Goal: Task Accomplishment & Management: Manage account settings

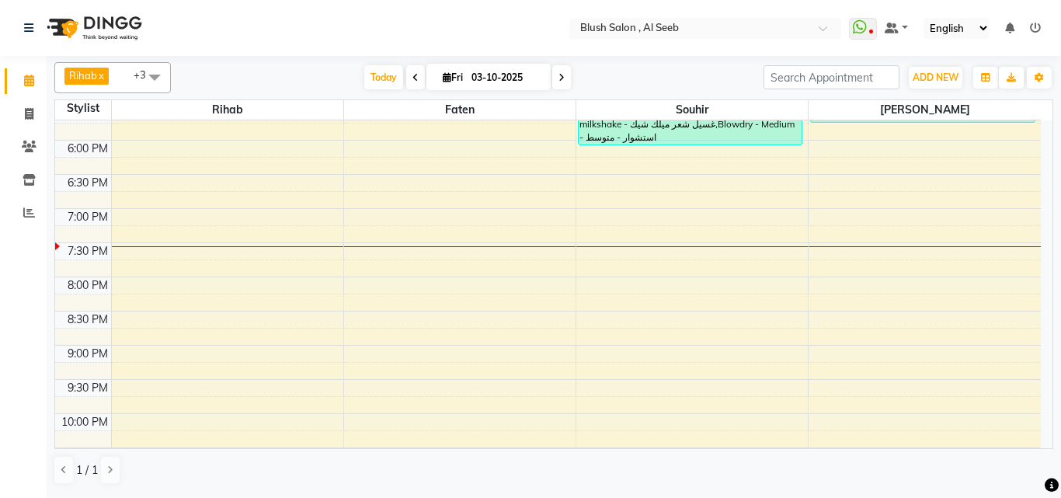
scroll to position [1153, 0]
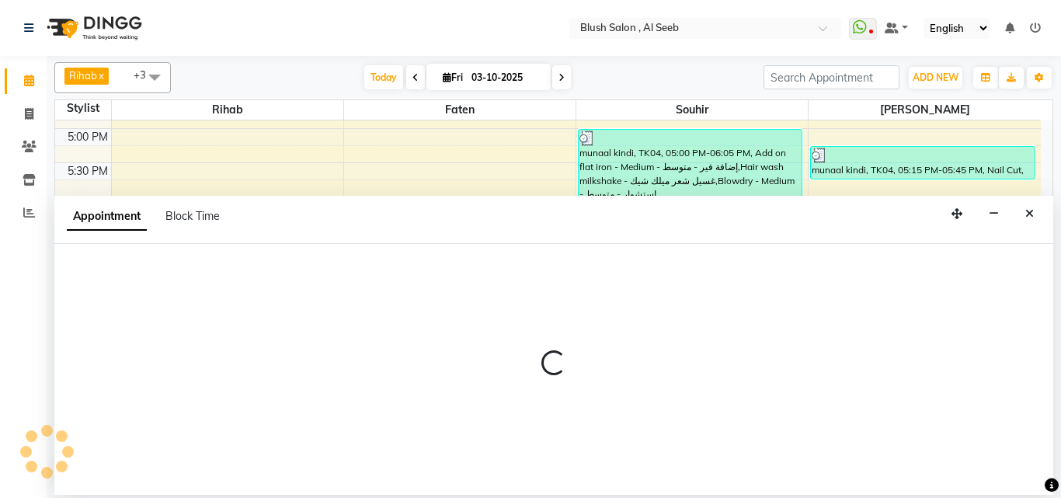
select select "64153"
select select "1110"
select select "tentative"
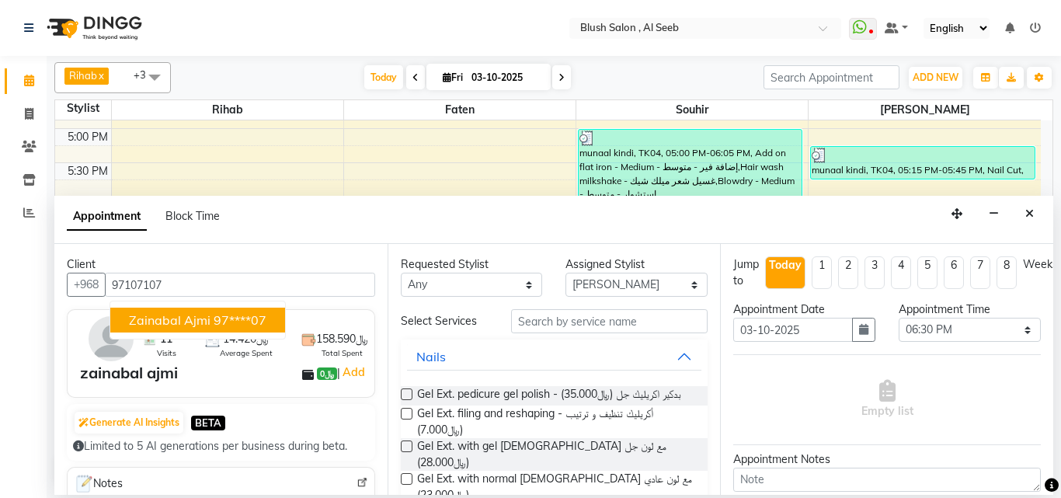
click at [190, 325] on span "zainabal ajmi" at bounding box center [170, 320] width 82 height 16
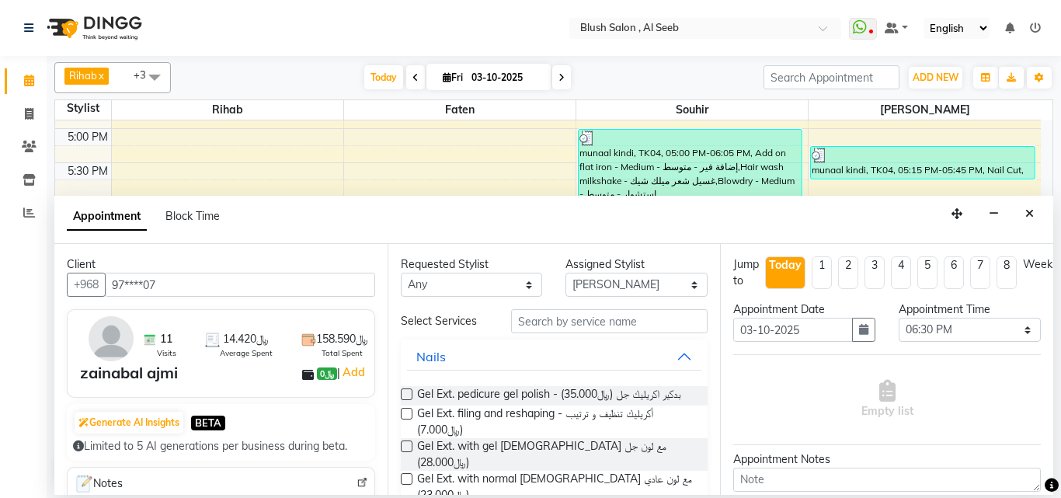
type input "97****07"
click at [575, 332] on input "text" at bounding box center [609, 321] width 197 height 24
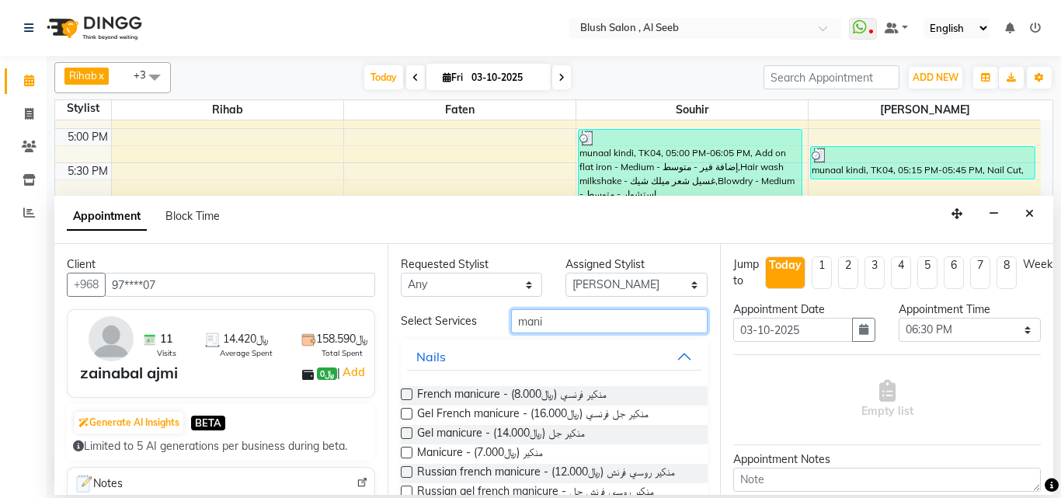
type input "mani"
click at [408, 458] on label at bounding box center [407, 452] width 12 height 12
click at [408, 459] on input "checkbox" at bounding box center [406, 454] width 10 height 10
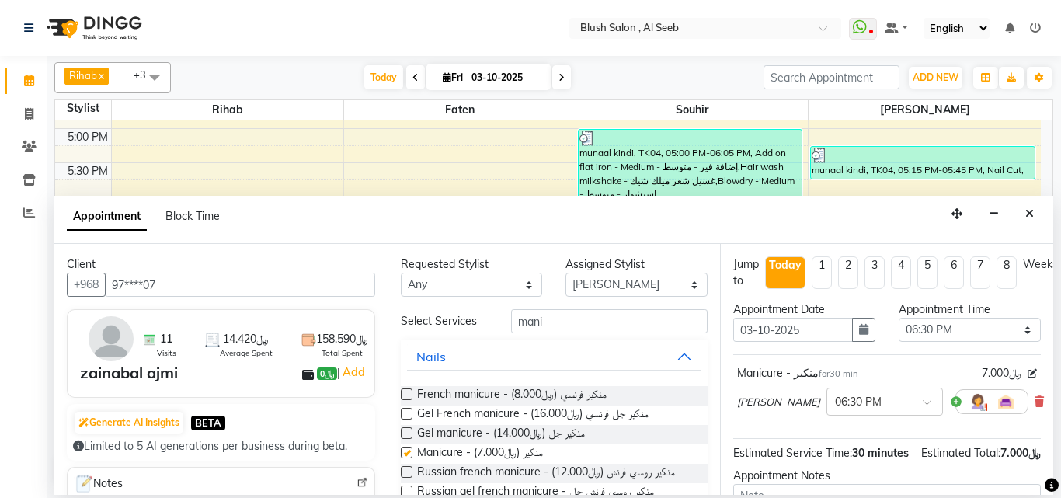
checkbox input "false"
click at [576, 333] on input "mani" at bounding box center [609, 321] width 197 height 24
type input "m"
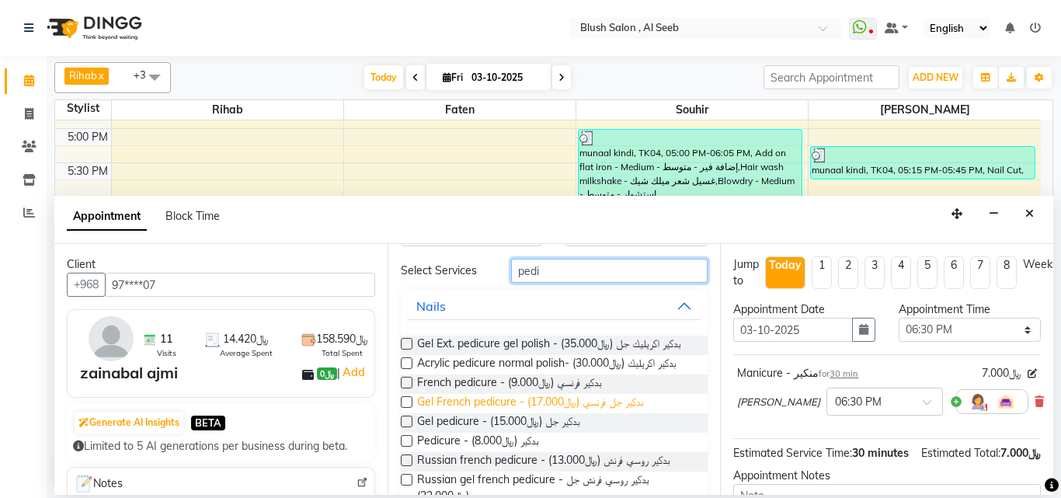
scroll to position [78, 0]
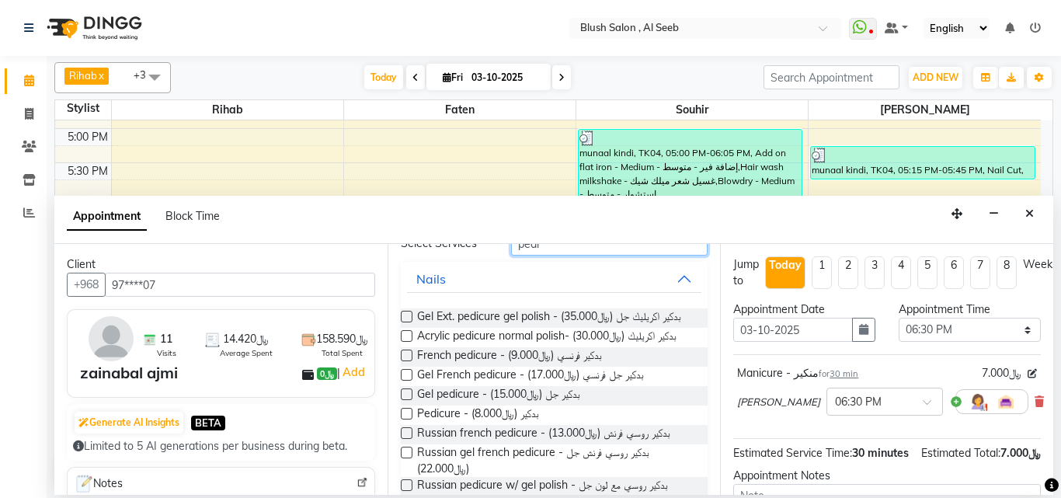
type input "pedi"
click at [408, 419] on label at bounding box center [407, 414] width 12 height 12
click at [408, 420] on input "checkbox" at bounding box center [406, 415] width 10 height 10
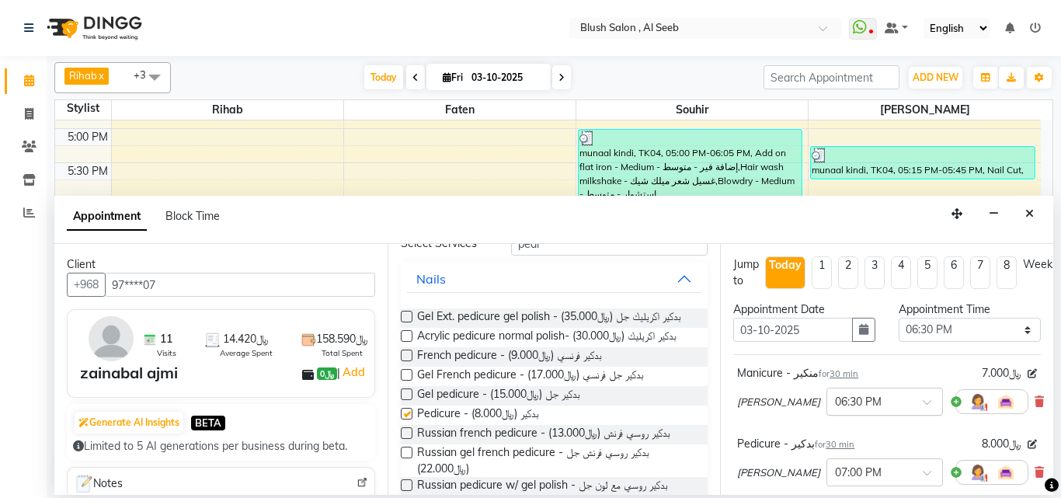
checkbox input "false"
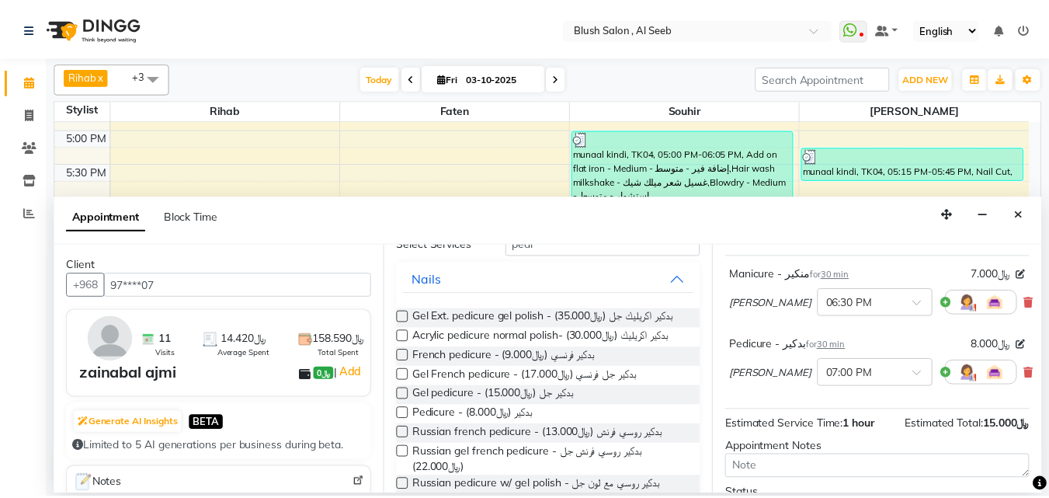
scroll to position [257, 0]
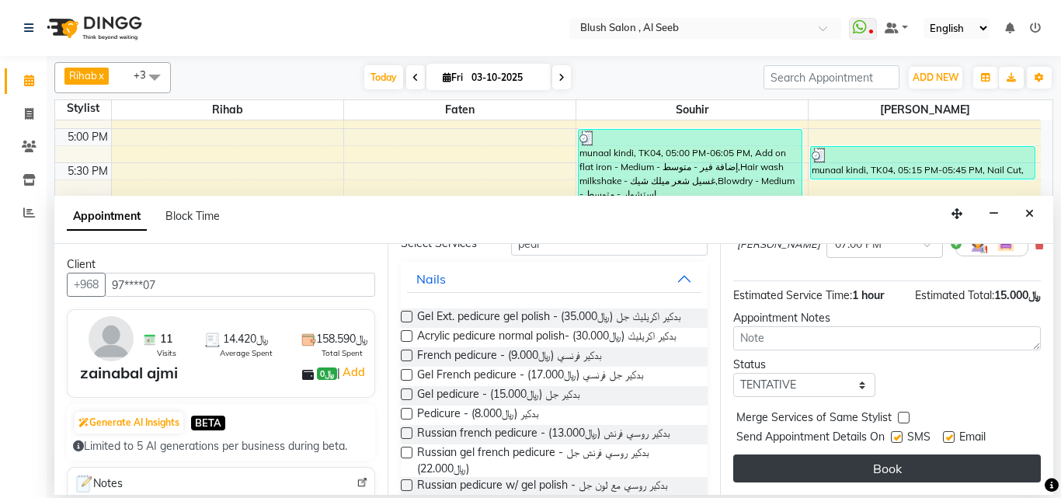
click at [883, 454] on button "Book" at bounding box center [886, 468] width 307 height 28
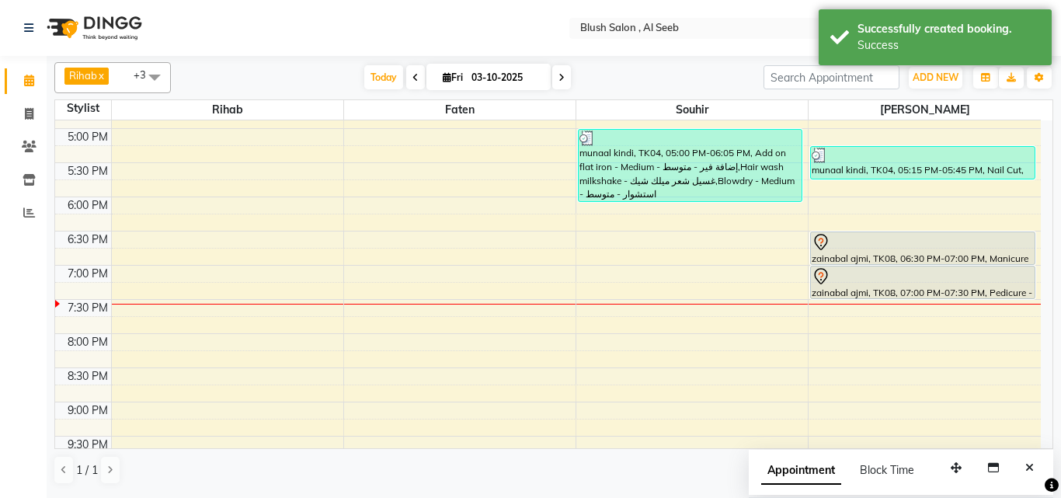
click at [877, 250] on div at bounding box center [921, 242] width 221 height 19
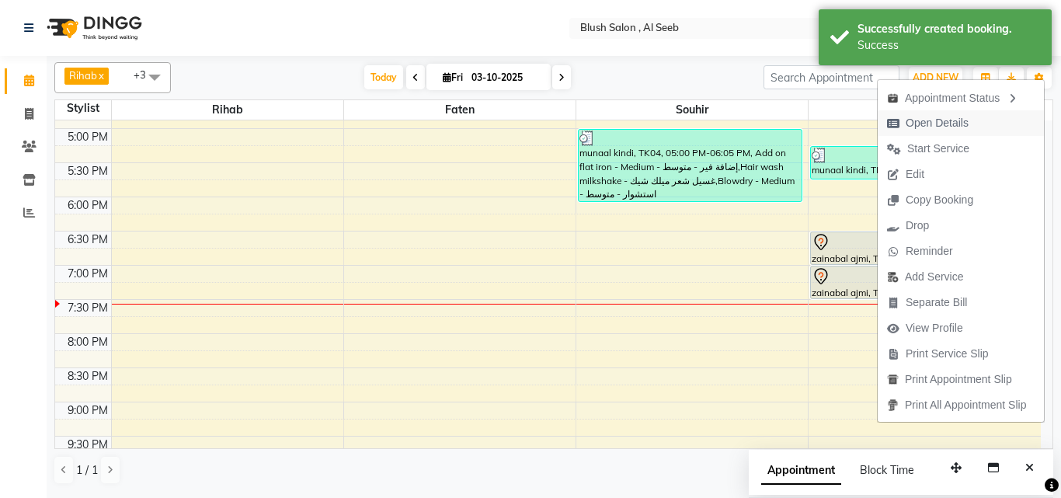
click at [936, 120] on span "Open Details" at bounding box center [936, 123] width 63 height 16
select select "7"
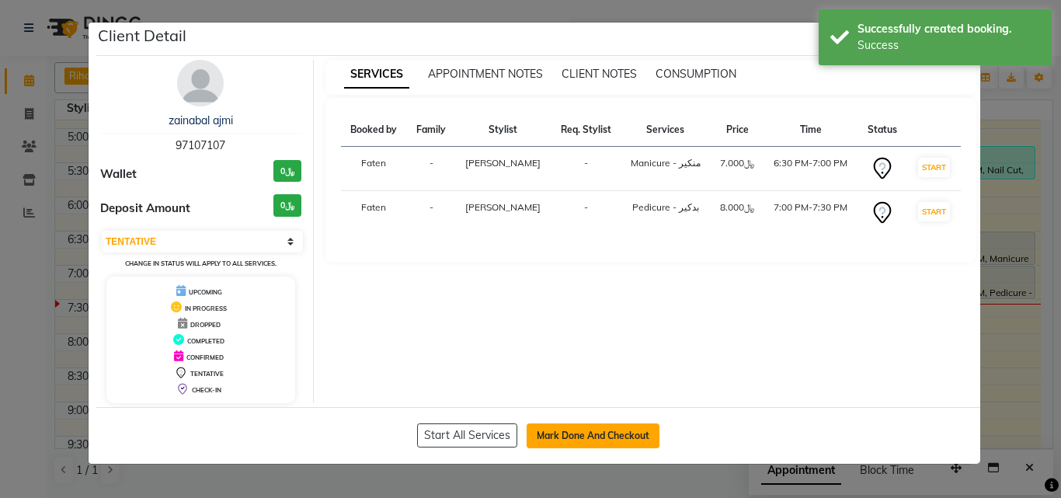
click at [591, 444] on button "Mark Done And Checkout" at bounding box center [592, 435] width 133 height 25
select select "service"
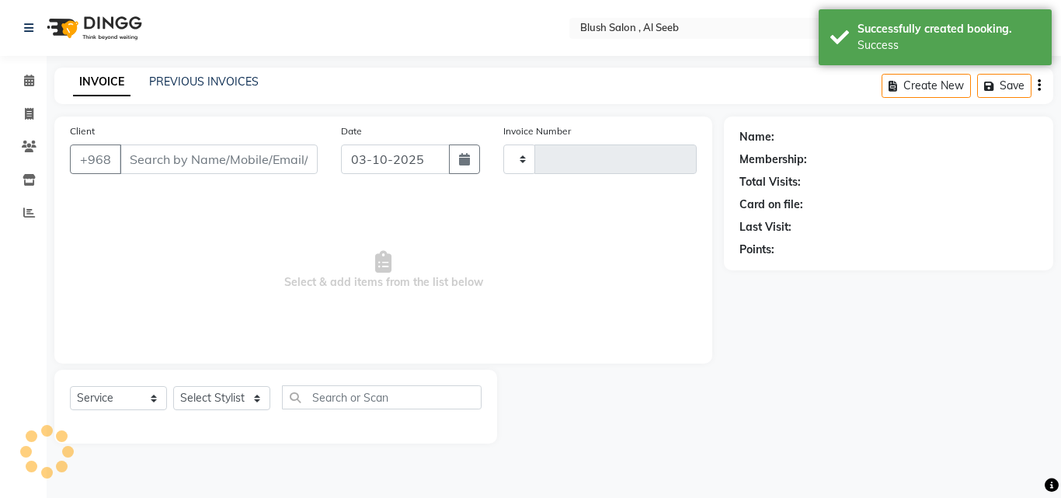
type input "0978"
select select "5589"
type input "97****07"
select select "64153"
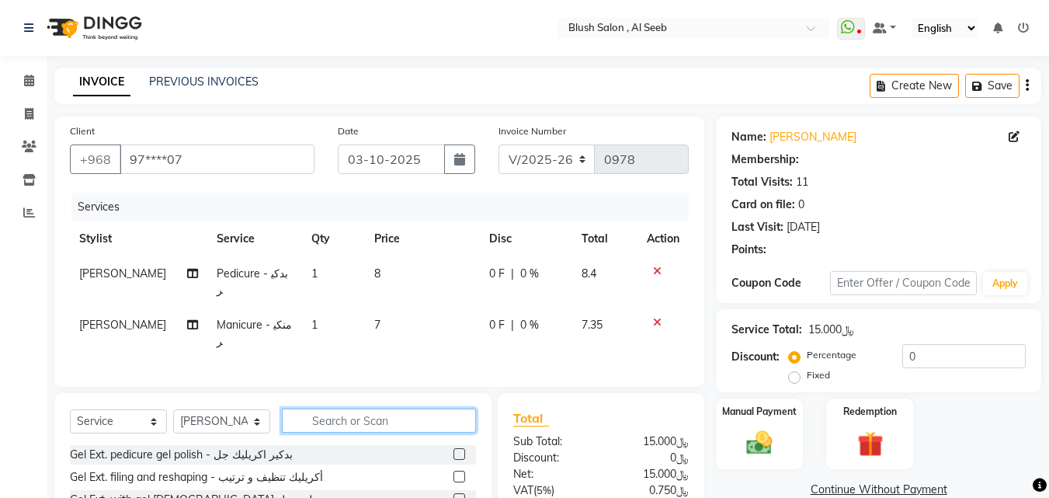
click at [395, 414] on input "text" at bounding box center [379, 420] width 194 height 24
select select "1: Object"
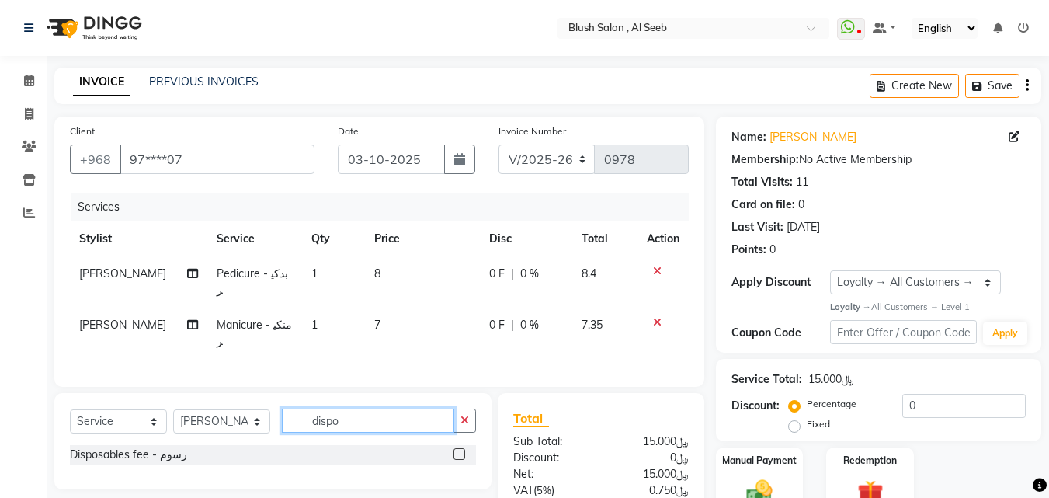
type input "dispo"
click at [457, 452] on label at bounding box center [459, 454] width 12 height 12
click at [457, 452] on input "checkbox" at bounding box center [458, 455] width 10 height 10
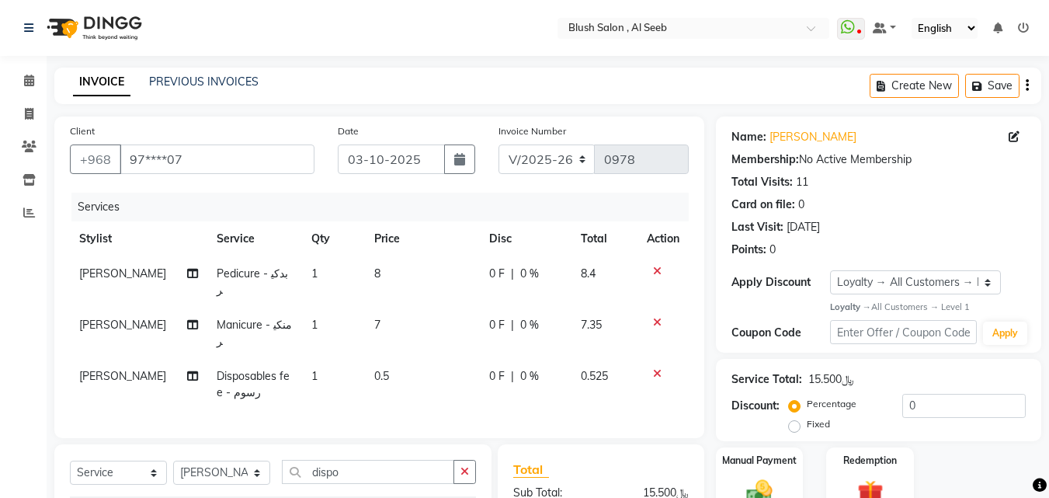
checkbox input "false"
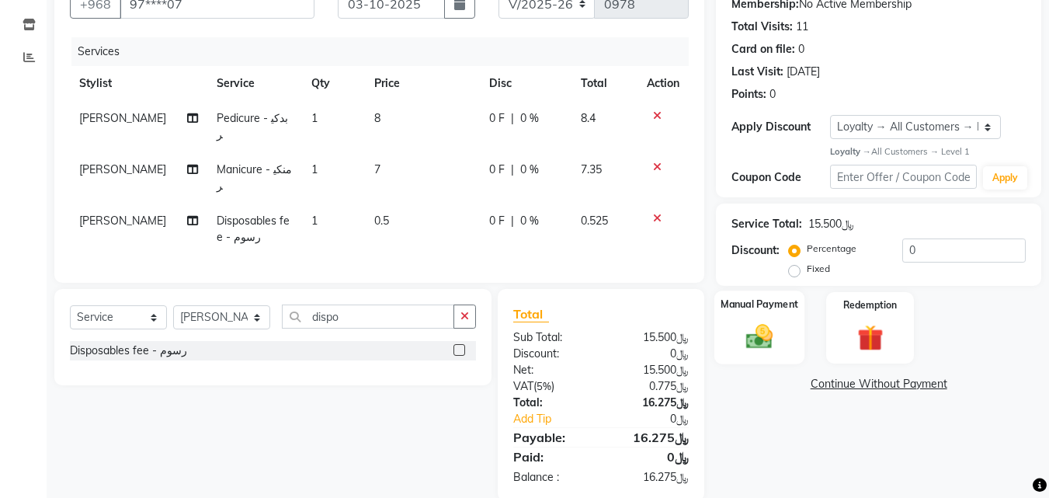
click at [761, 340] on img at bounding box center [759, 336] width 43 height 31
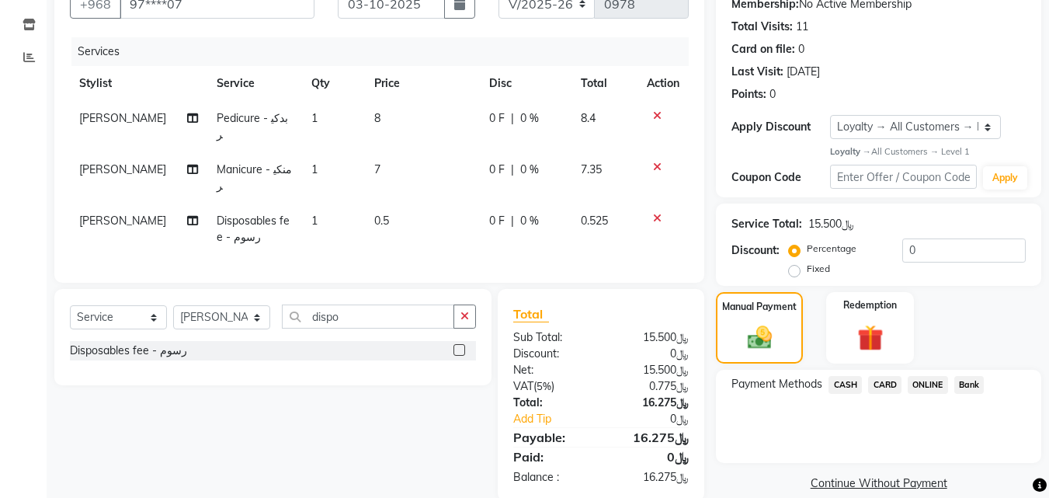
click at [892, 394] on span "CARD" at bounding box center [884, 385] width 33 height 18
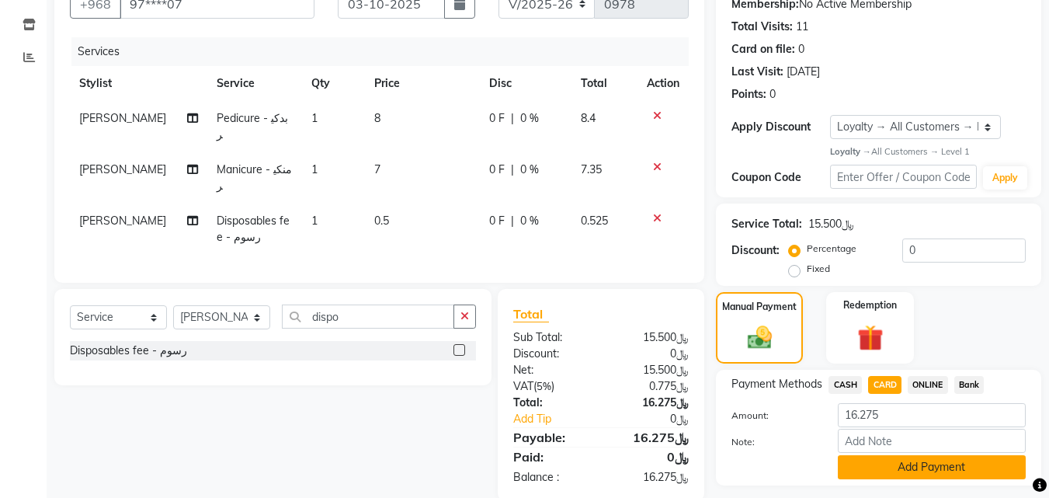
scroll to position [221, 0]
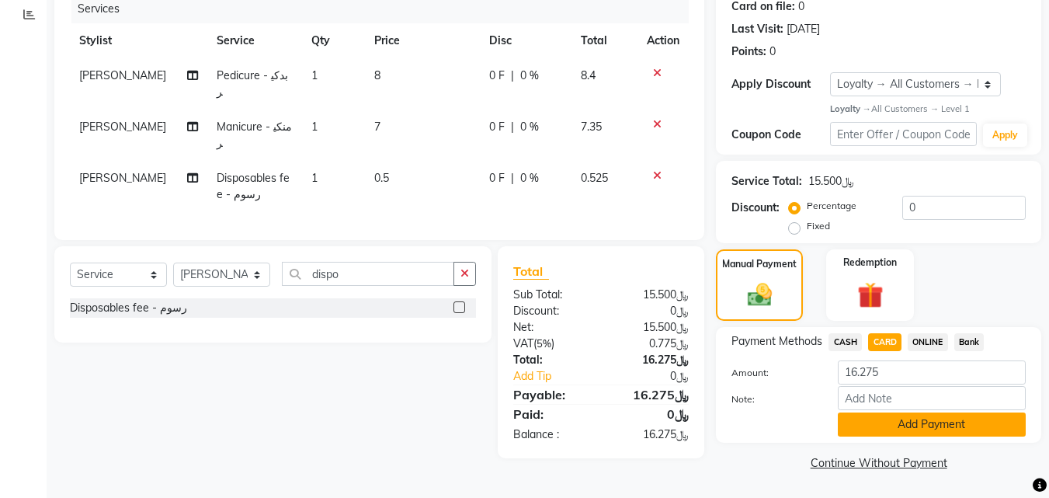
click at [937, 422] on button "Add Payment" at bounding box center [932, 424] width 188 height 24
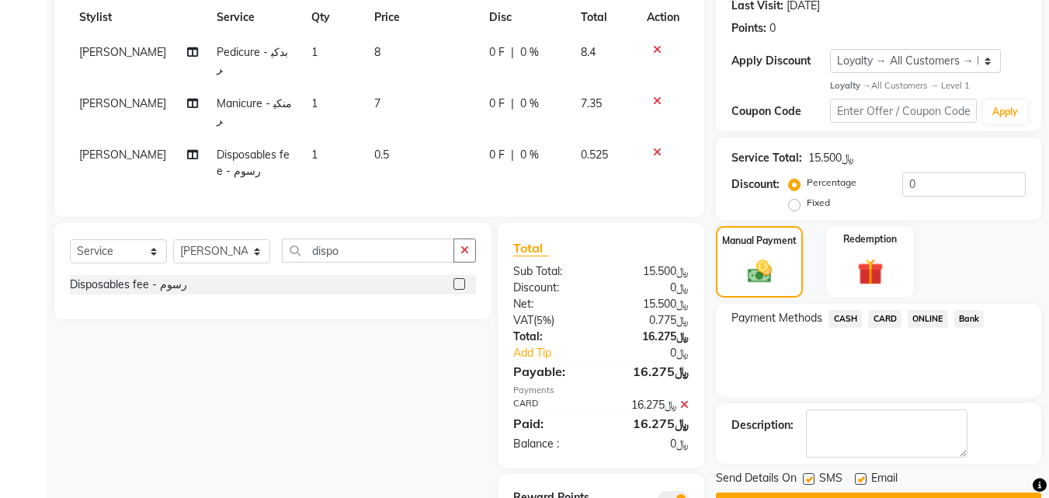
click at [921, 492] on button "Checkout" at bounding box center [878, 504] width 325 height 24
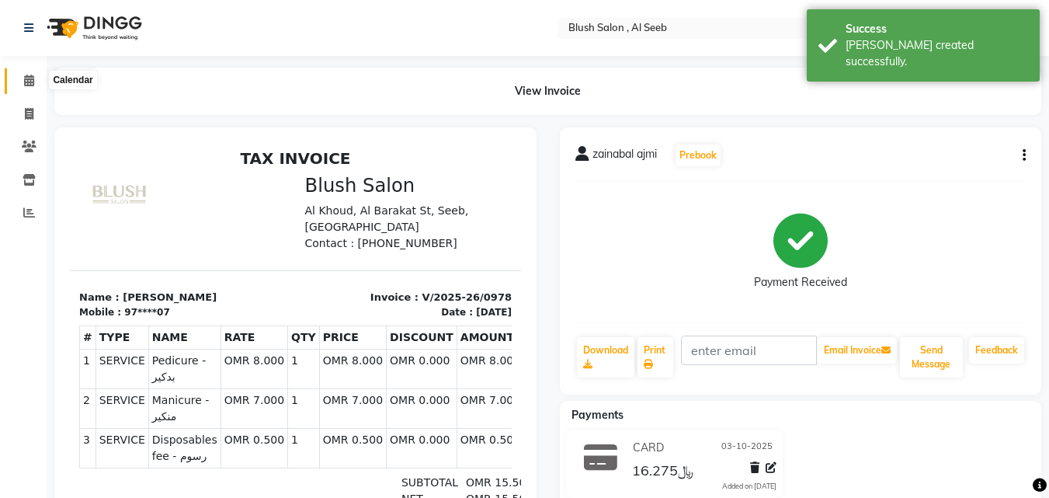
click at [27, 86] on span at bounding box center [29, 81] width 27 height 18
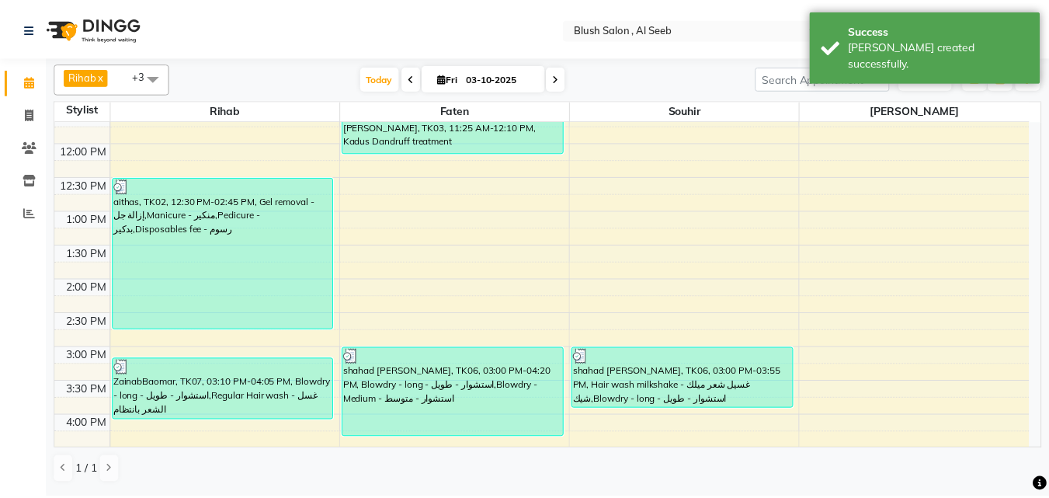
scroll to position [799, 0]
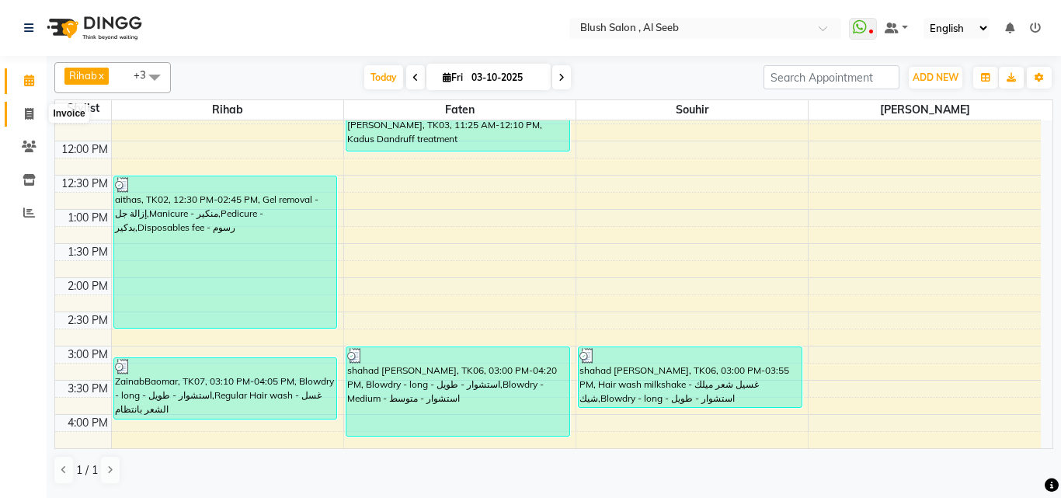
click at [25, 114] on span at bounding box center [29, 115] width 27 height 18
select select "service"
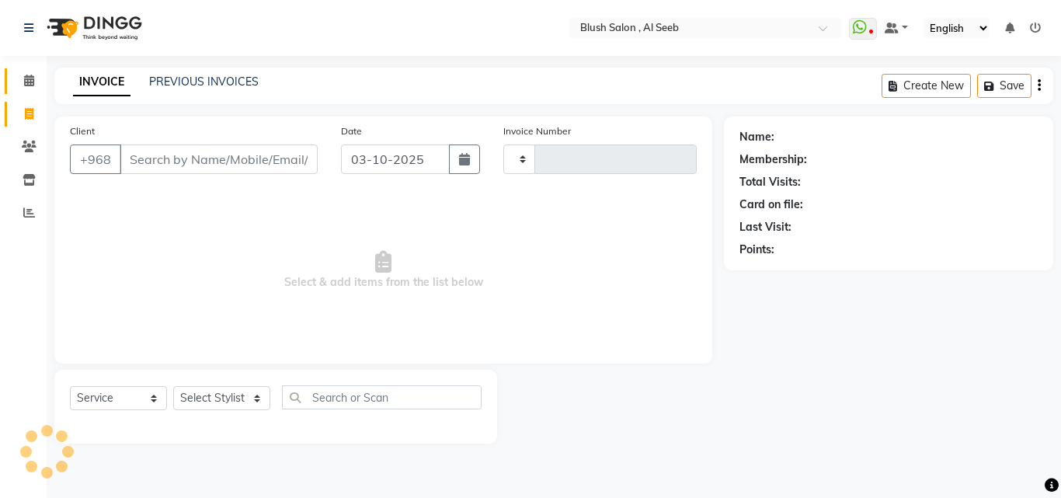
type input "0979"
select select "5589"
click at [177, 87] on link "PREVIOUS INVOICES" at bounding box center [203, 82] width 109 height 14
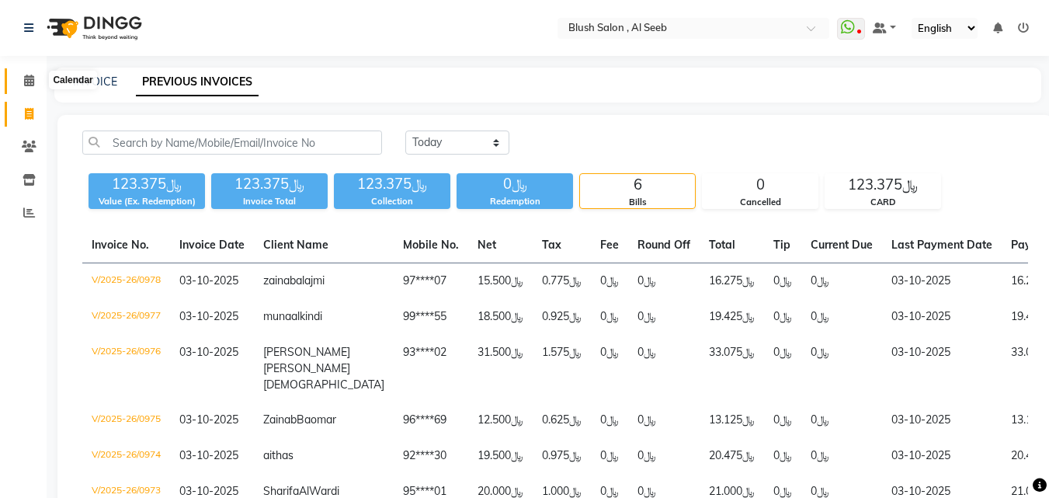
click at [27, 78] on icon at bounding box center [29, 81] width 10 height 12
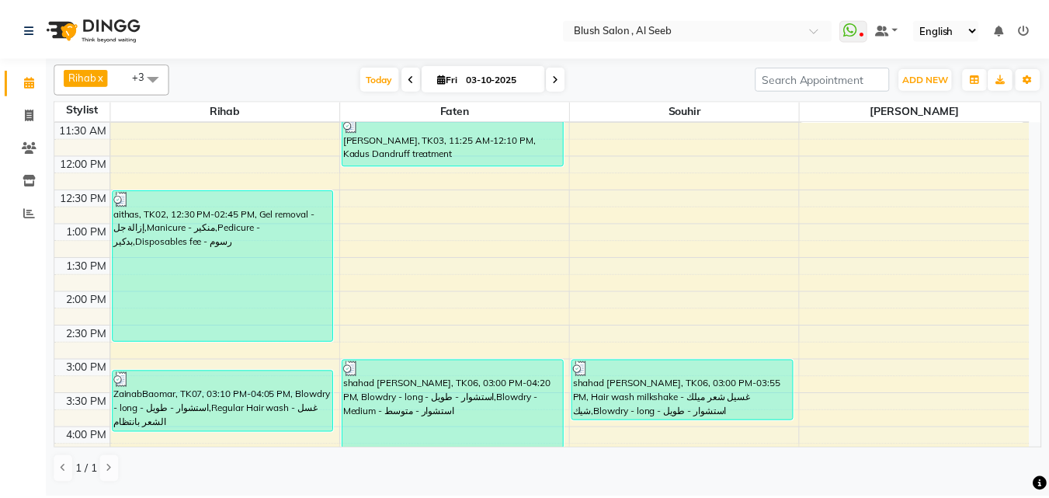
scroll to position [799, 0]
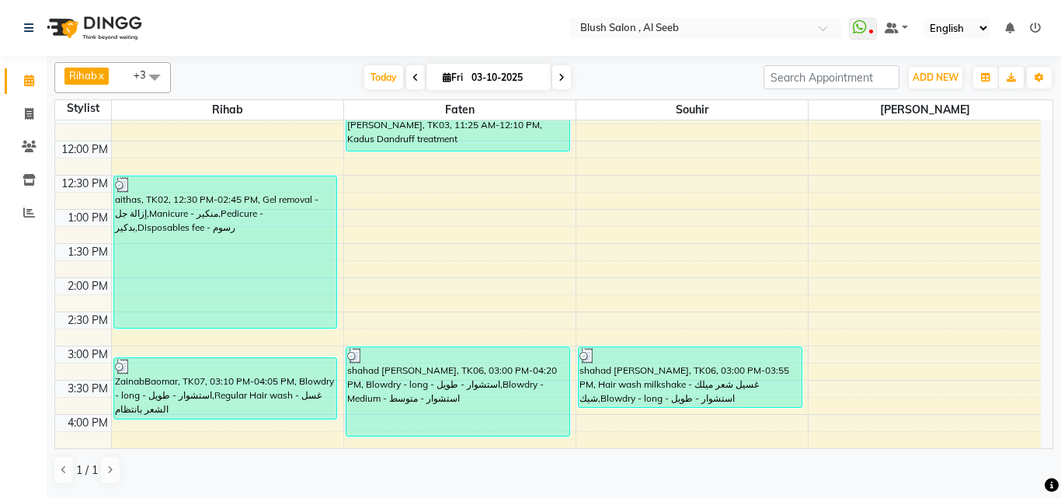
click at [440, 387] on div "shahad [PERSON_NAME], TK06, 03:00 PM-04:20 PM, Blowdry - long - استشوار - طويل,…" at bounding box center [457, 391] width 223 height 89
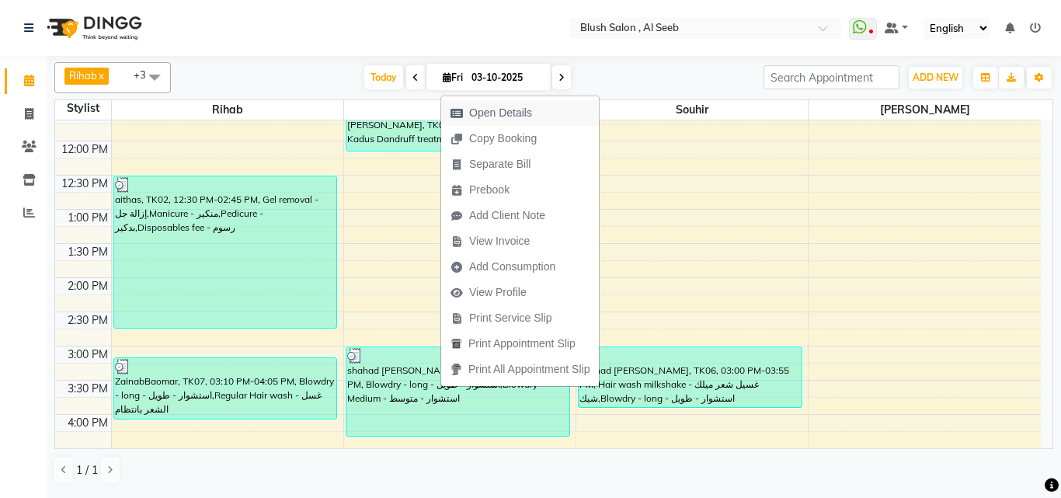
click at [519, 112] on span "Open Details" at bounding box center [500, 113] width 63 height 16
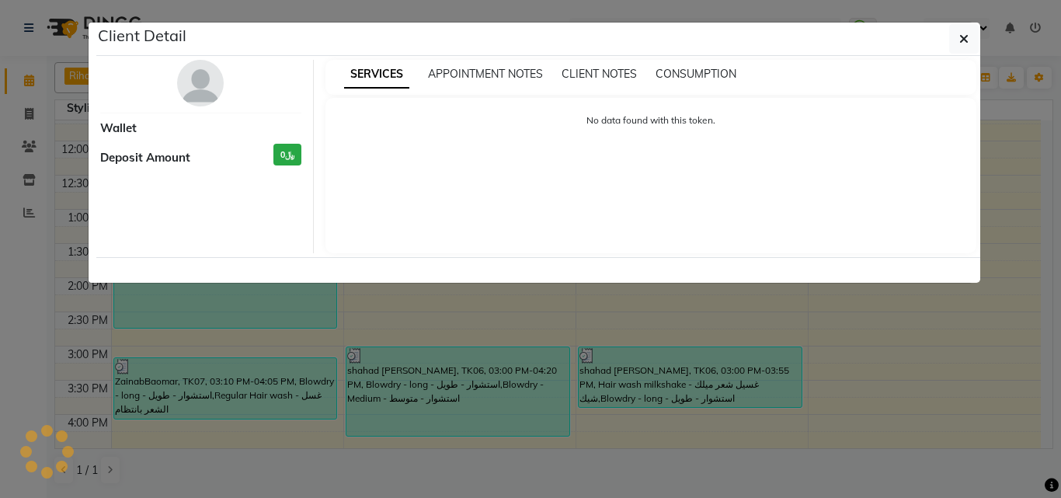
select select "3"
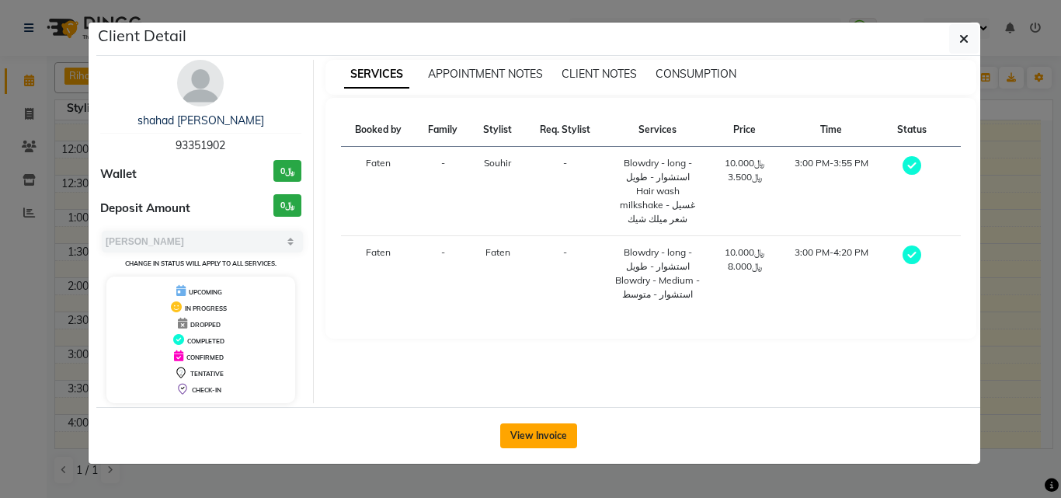
click at [542, 444] on button "View Invoice" at bounding box center [538, 435] width 77 height 25
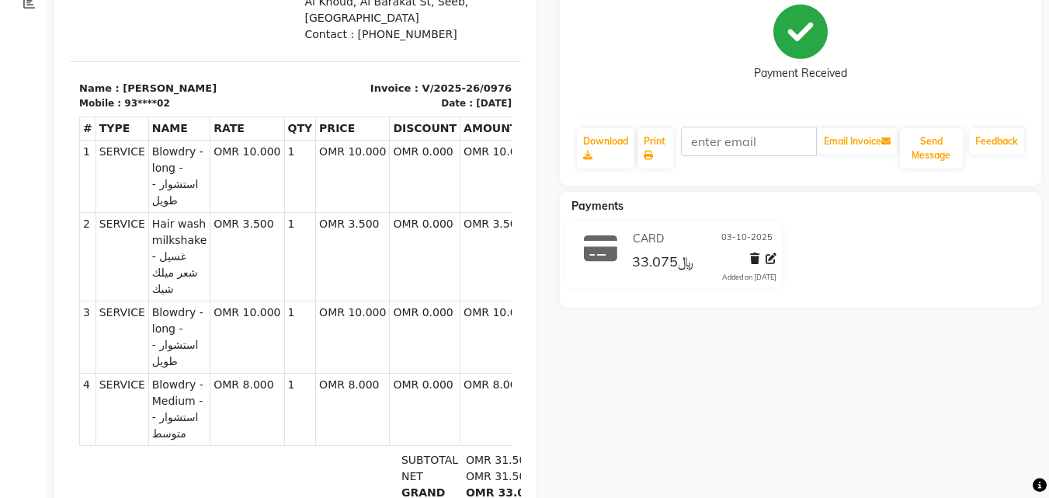
scroll to position [131, 0]
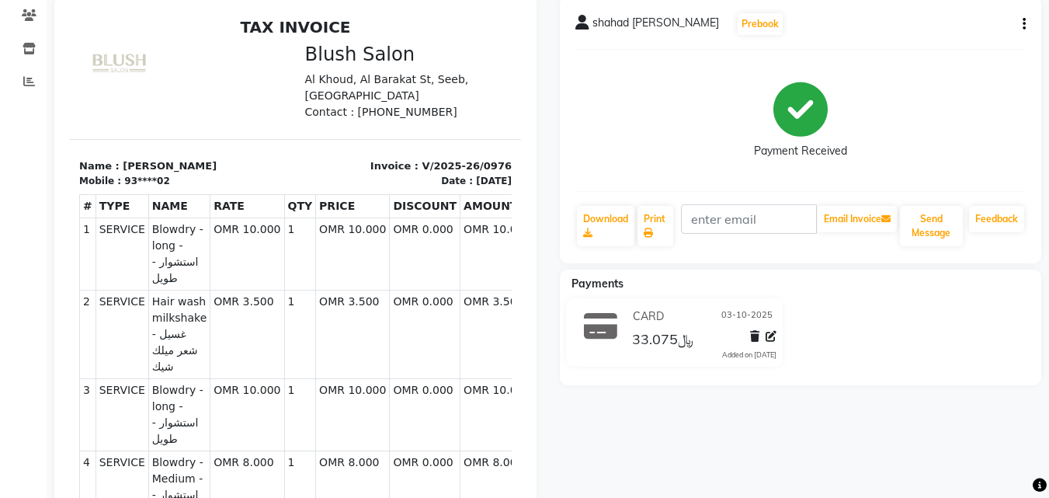
click at [1020, 32] on button "button" at bounding box center [1020, 24] width 9 height 16
click at [889, 61] on div "Edit Invoice" at bounding box center [918, 55] width 159 height 19
select select "service"
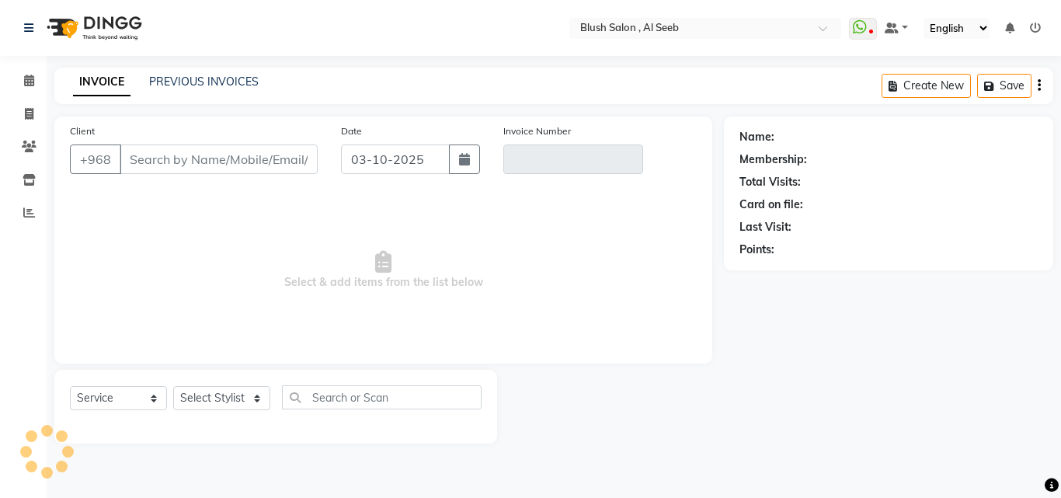
type input "93****02"
type input "V/2025-26/0976"
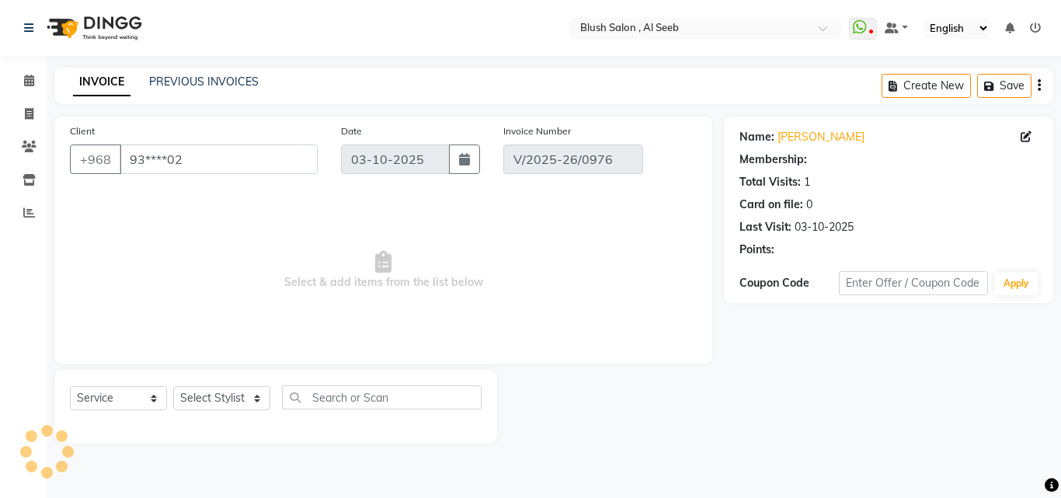
select select "1: Object"
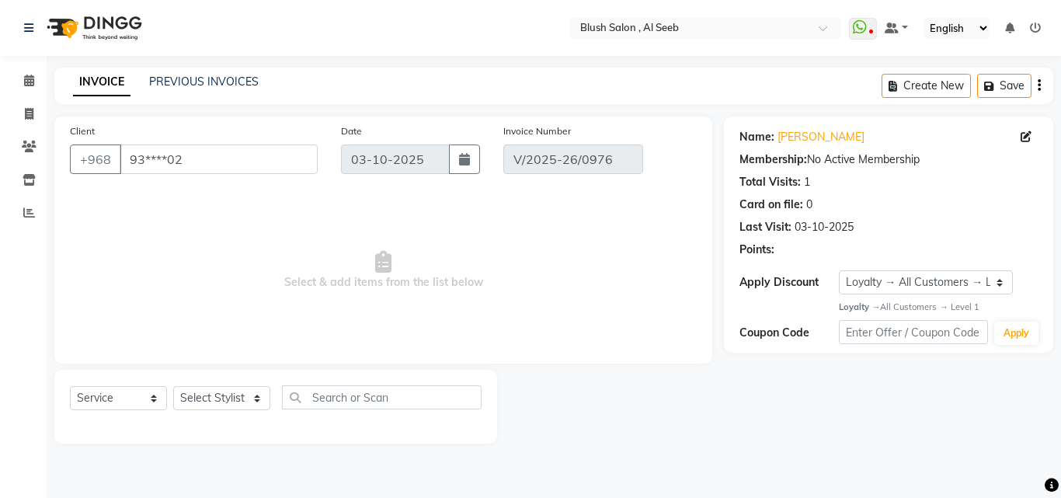
select select "select"
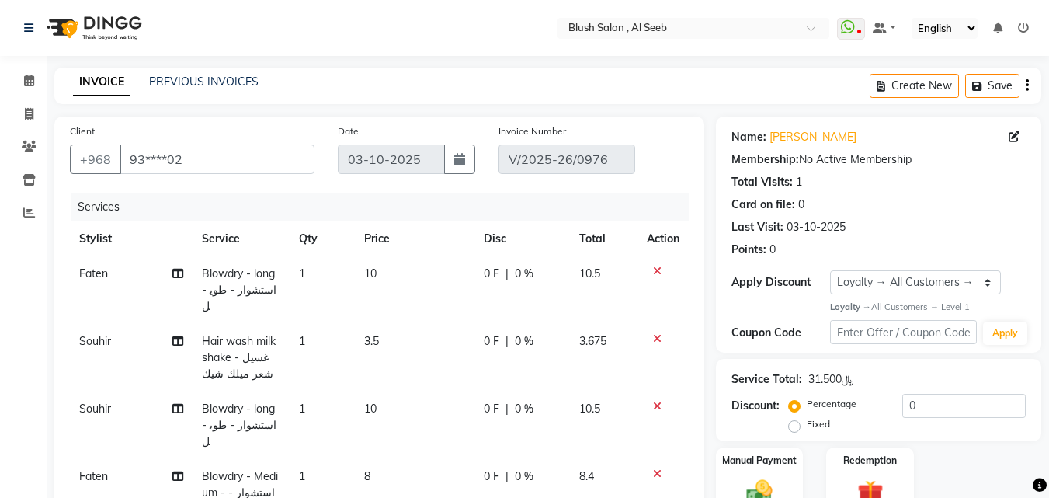
scroll to position [155, 0]
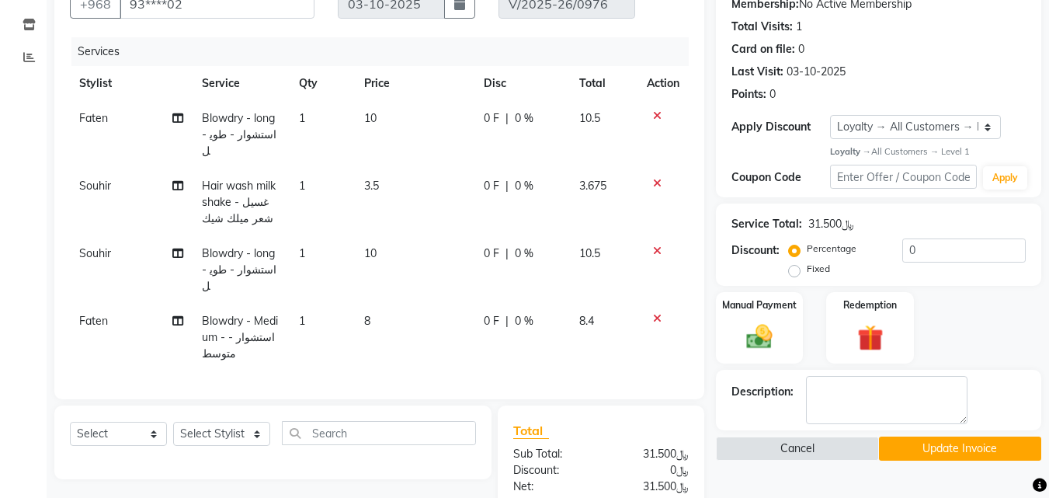
click at [658, 245] on icon at bounding box center [657, 250] width 9 height 11
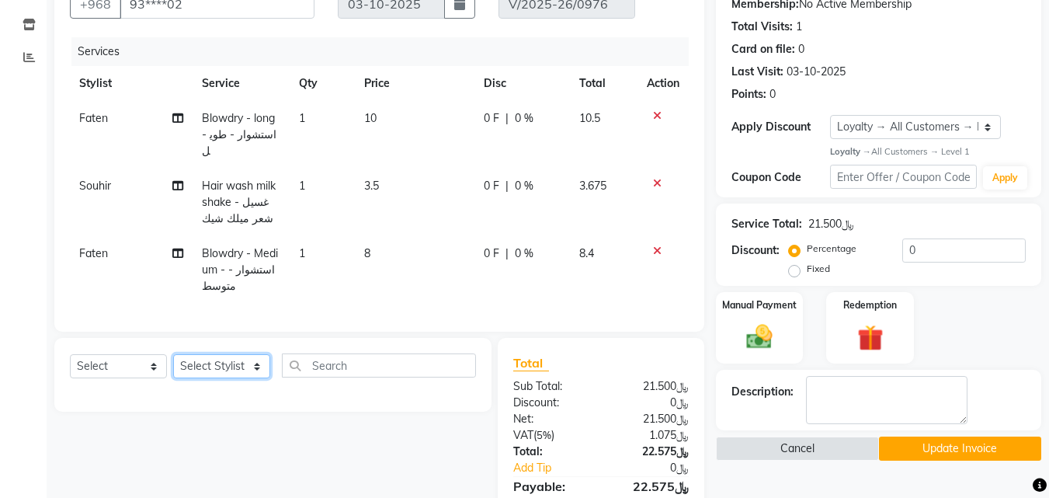
click at [252, 378] on select "Select Stylist Arwa [PERSON_NAME]" at bounding box center [221, 366] width 97 height 24
select select "40671"
click at [174, 366] on select "Select Stylist Arwa [PERSON_NAME]" at bounding box center [221, 366] width 97 height 24
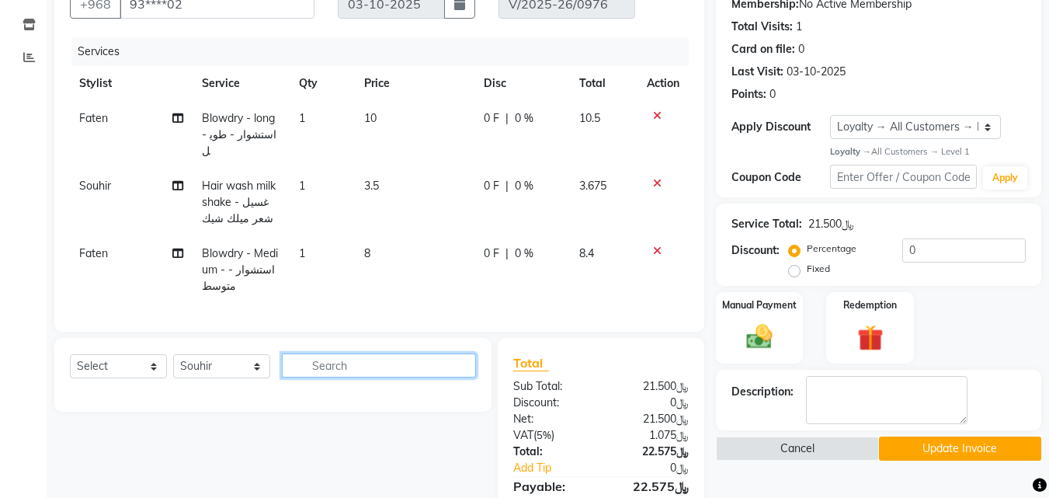
click at [352, 377] on input "text" at bounding box center [379, 365] width 194 height 24
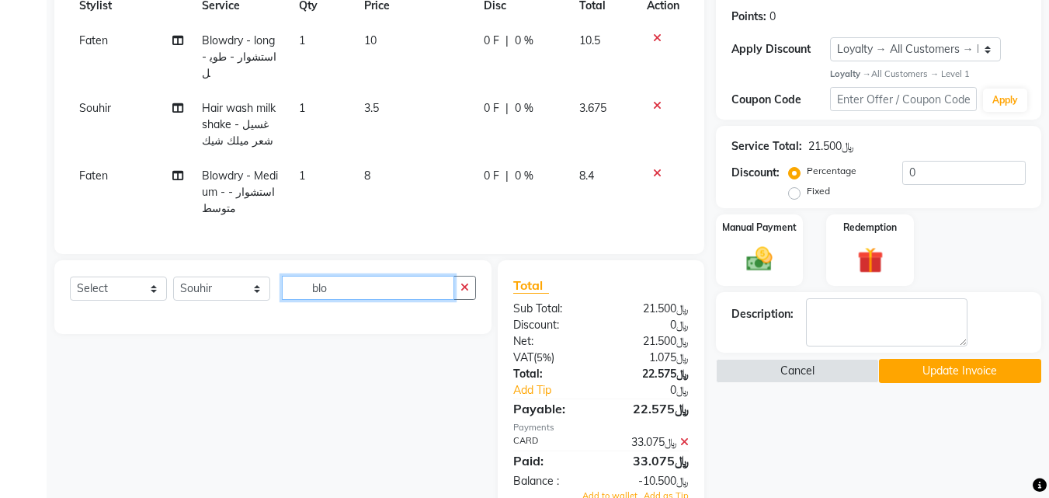
type input "blo"
click at [158, 300] on select "Select Service Product Membership Package Voucher Prepaid Gift Card" at bounding box center [118, 288] width 97 height 24
select select "service"
click at [71, 288] on select "Select Service Product Membership Package Voucher Prepaid Gift Card" at bounding box center [118, 288] width 97 height 24
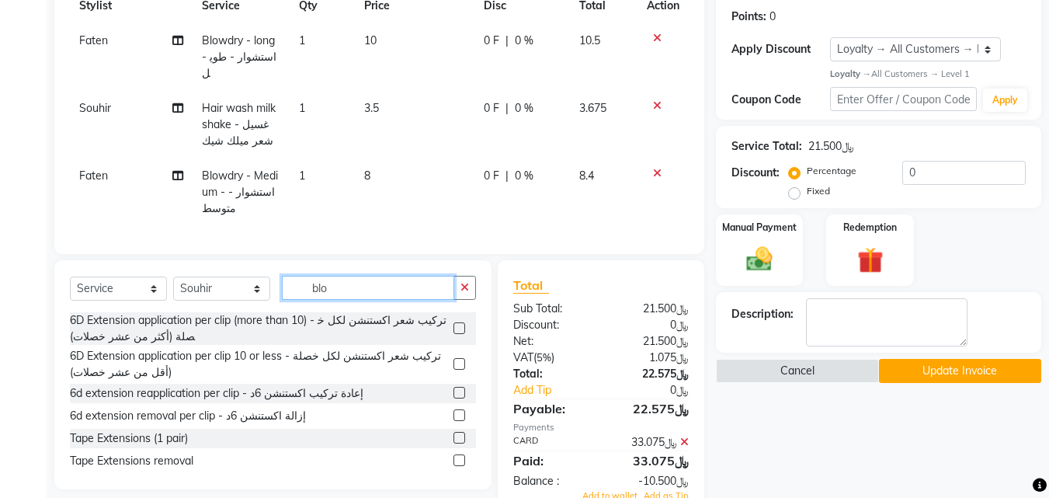
click at [357, 300] on input "blo" at bounding box center [368, 288] width 172 height 24
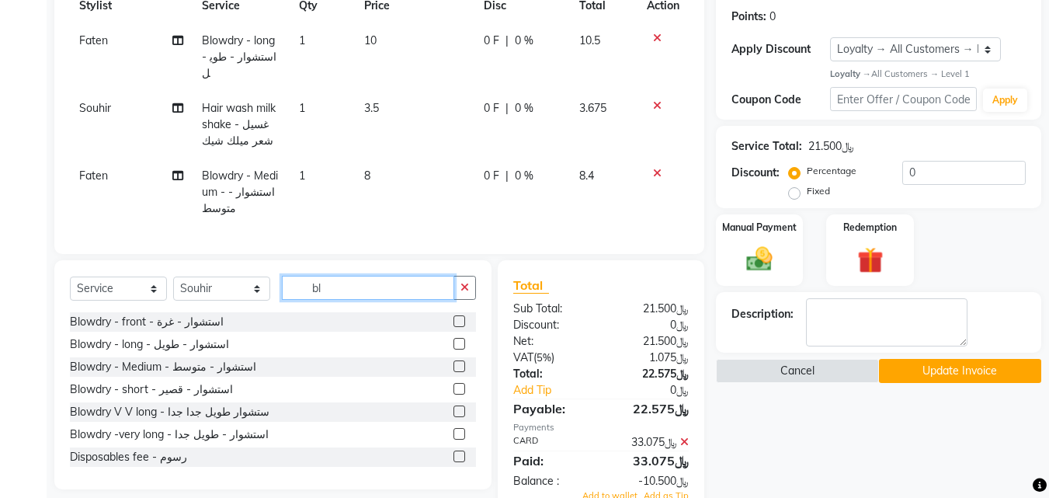
type input "blo"
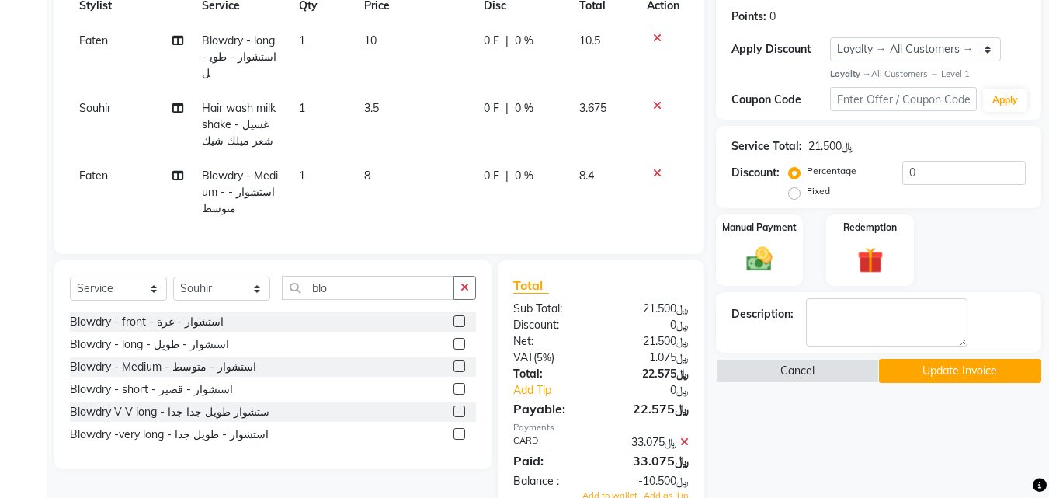
click at [459, 372] on label at bounding box center [459, 366] width 12 height 12
click at [459, 372] on input "checkbox" at bounding box center [458, 367] width 10 height 10
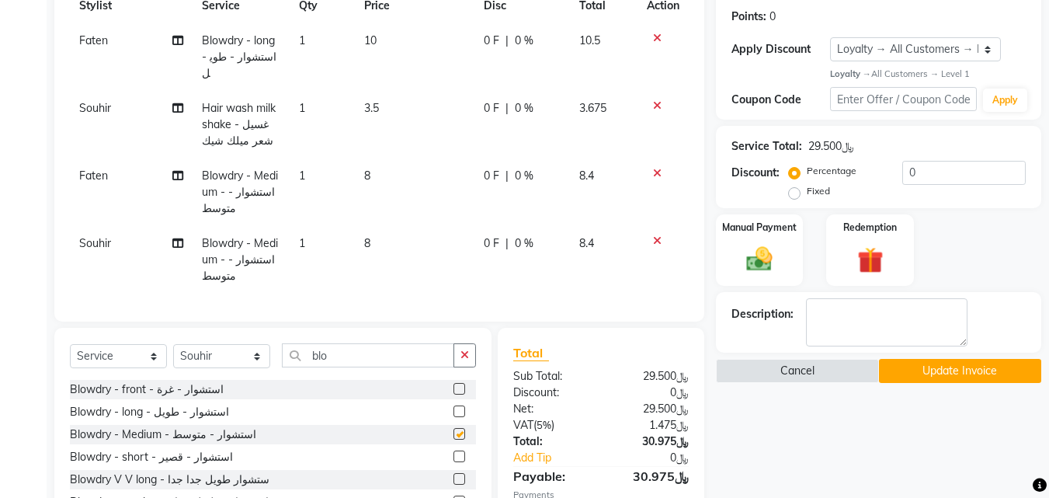
checkbox input "false"
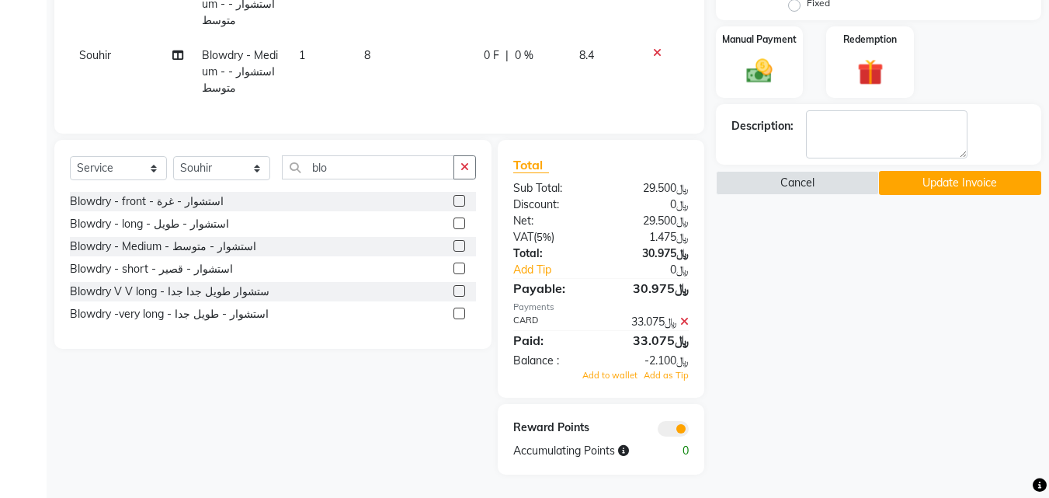
click at [682, 316] on icon at bounding box center [684, 321] width 9 height 11
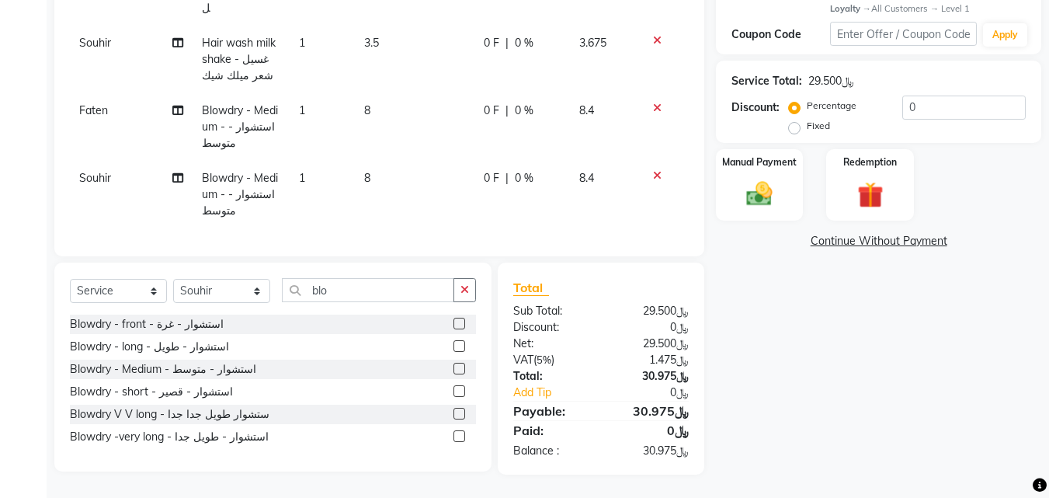
scroll to position [316, 0]
click at [773, 204] on img at bounding box center [759, 194] width 43 height 31
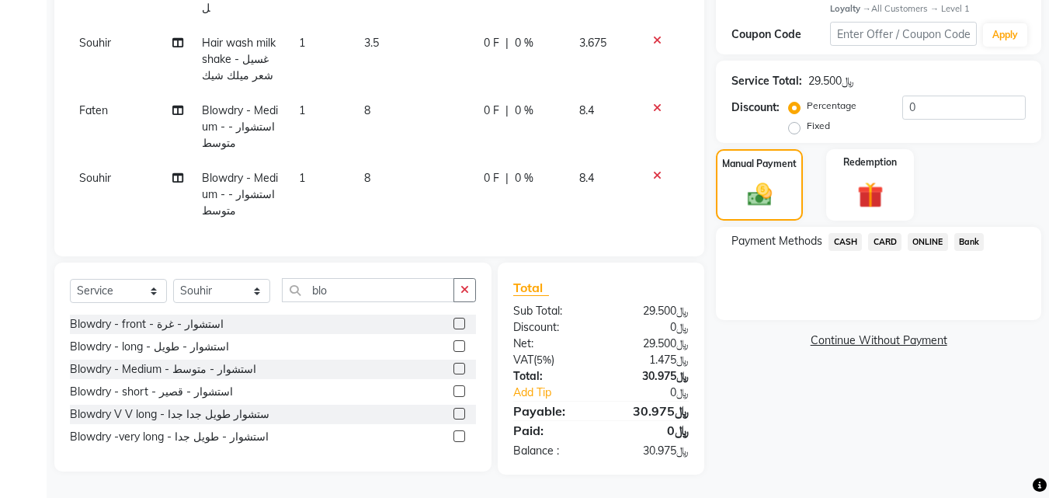
click at [889, 242] on span "CARD" at bounding box center [884, 242] width 33 height 18
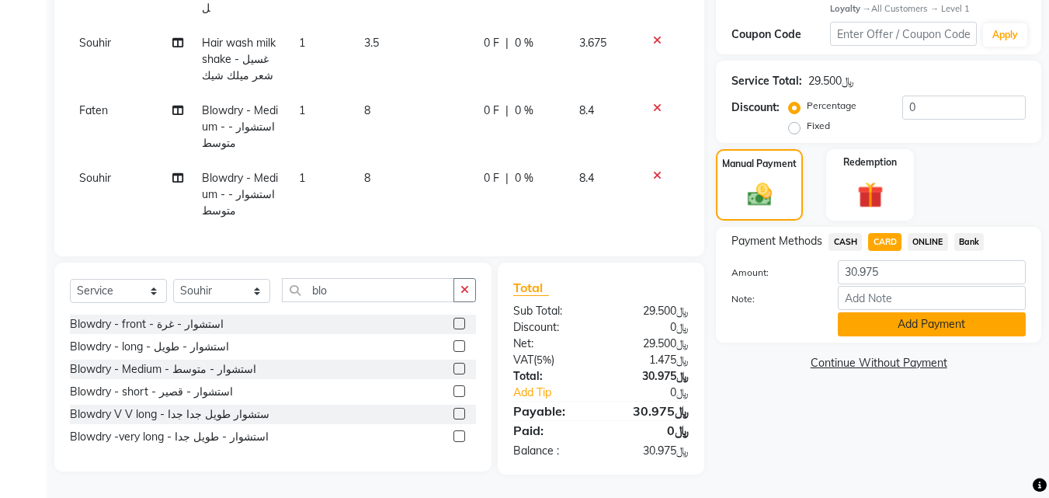
click at [897, 327] on button "Add Payment" at bounding box center [932, 324] width 188 height 24
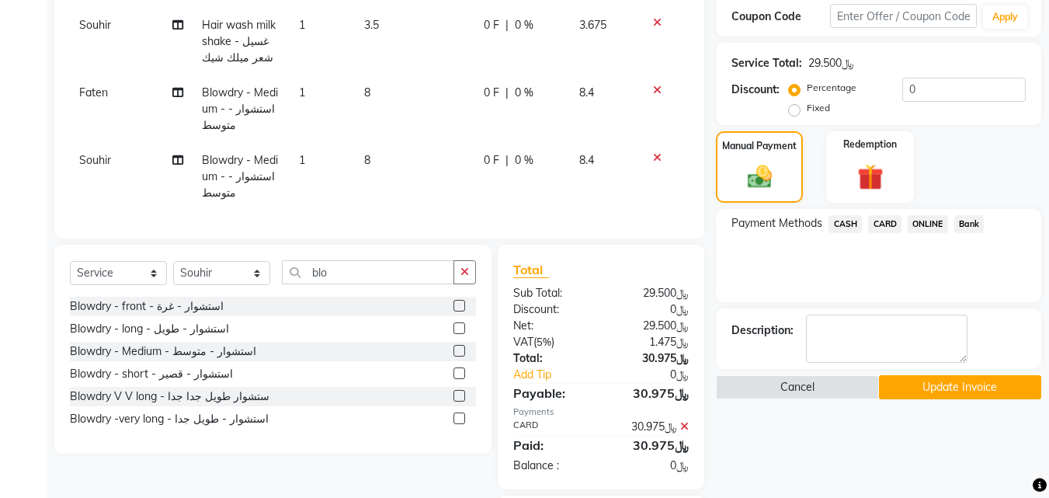
scroll to position [443, 0]
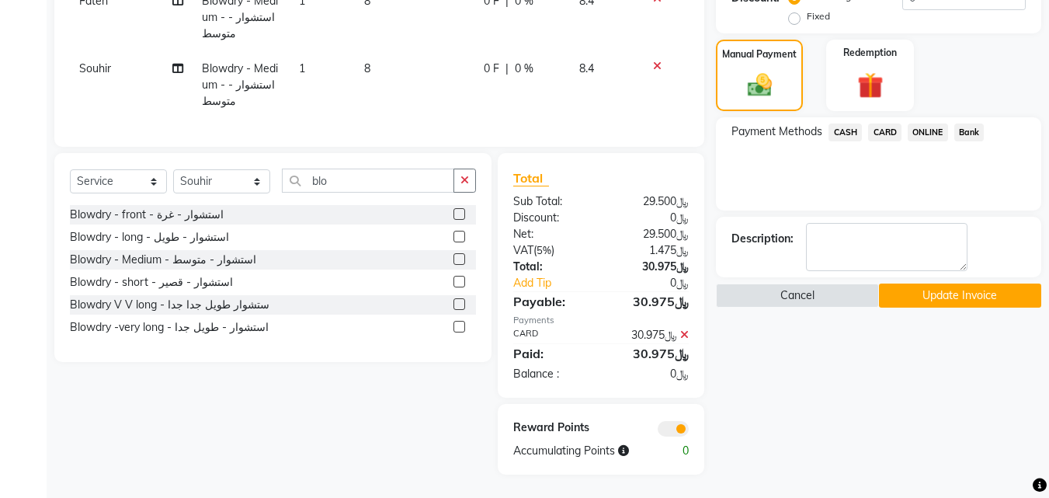
click at [939, 283] on button "Update Invoice" at bounding box center [960, 295] width 162 height 24
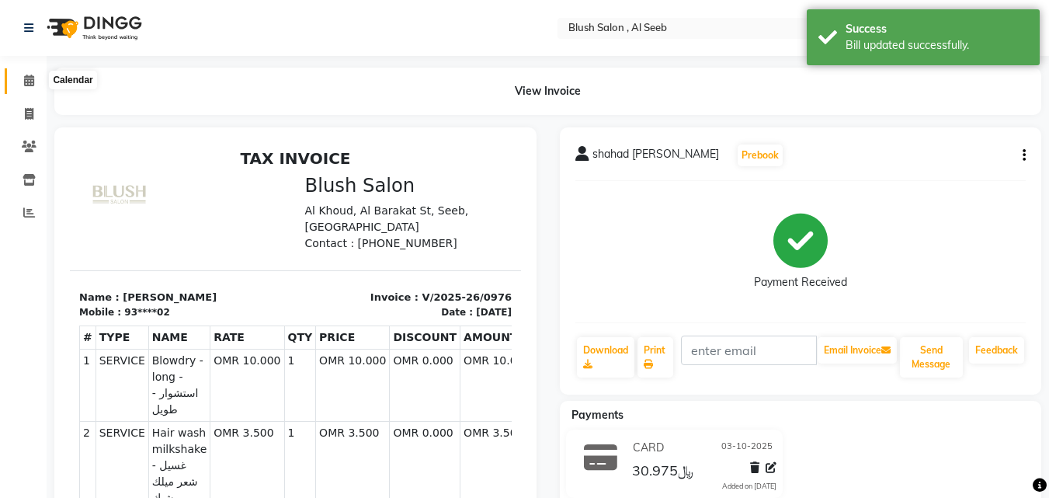
click at [26, 82] on icon at bounding box center [29, 81] width 10 height 12
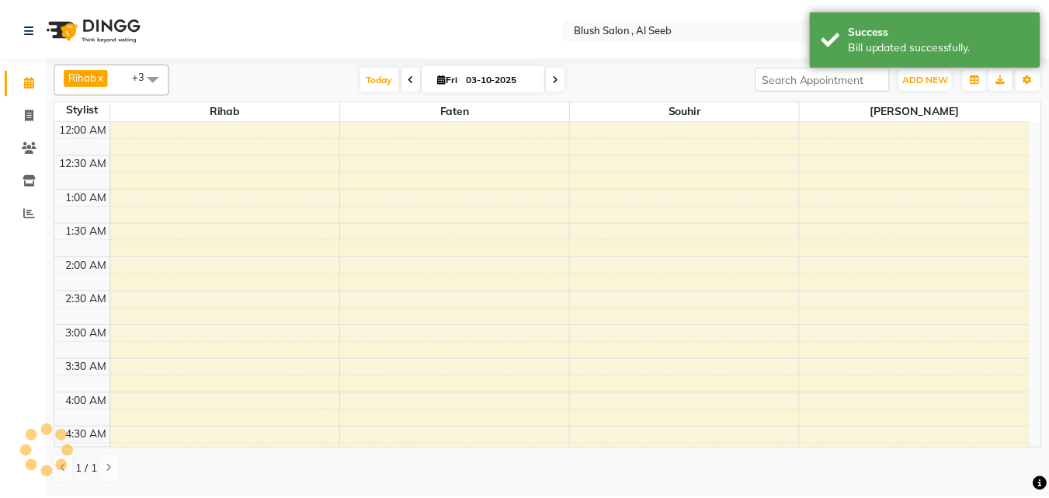
scroll to position [411, 0]
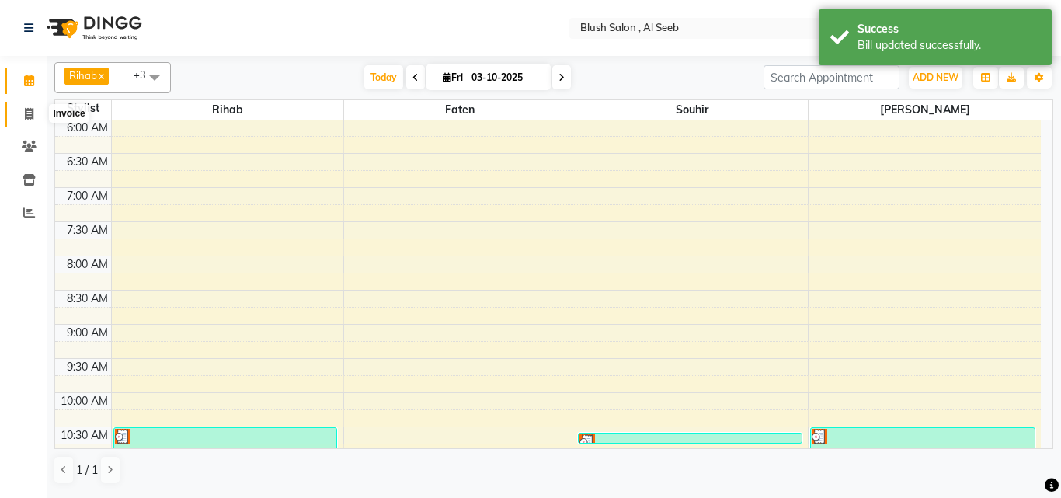
click at [30, 114] on icon at bounding box center [29, 114] width 9 height 12
select select "service"
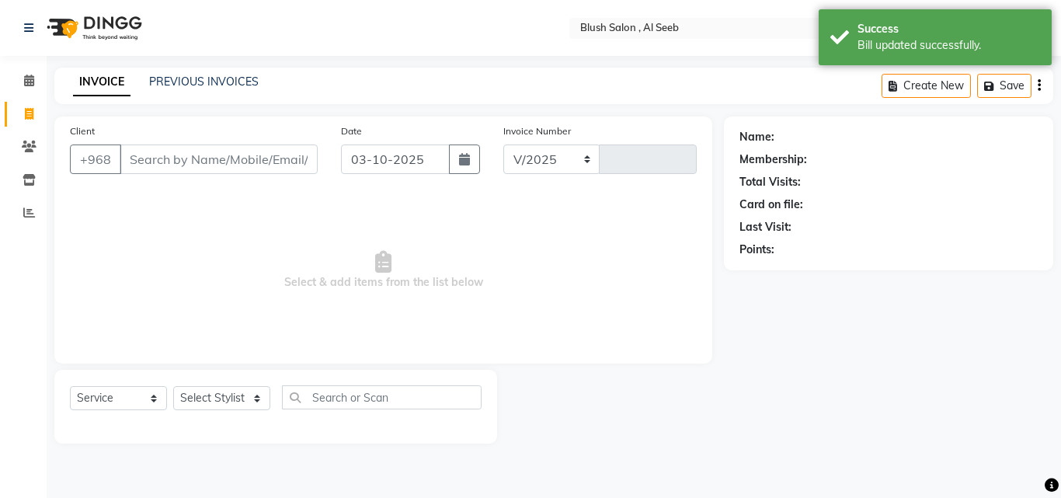
select select "5589"
type input "0979"
click at [244, 88] on link "PREVIOUS INVOICES" at bounding box center [203, 82] width 109 height 14
